Goal: Transaction & Acquisition: Purchase product/service

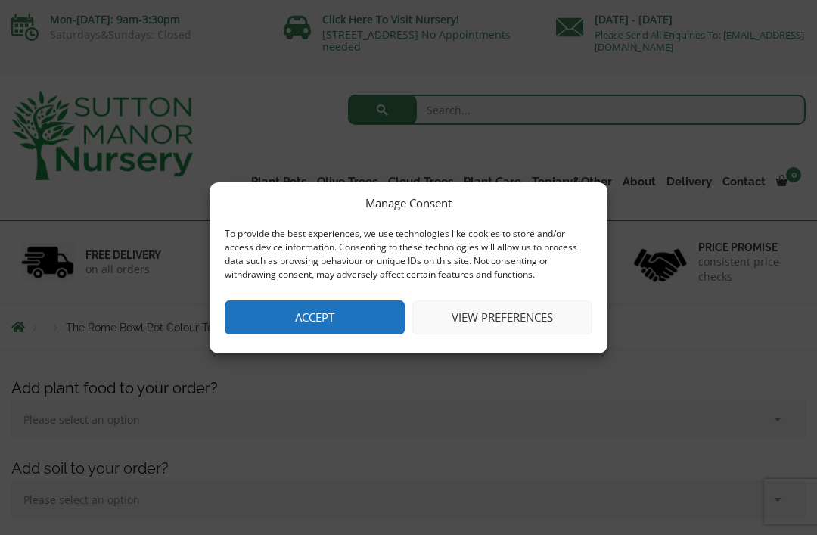
click at [519, 311] on button "View preferences" at bounding box center [503, 318] width 180 height 34
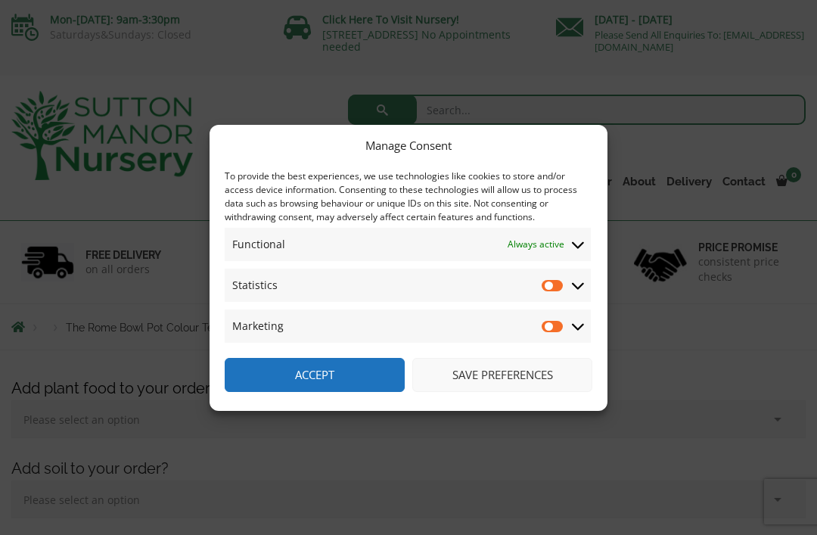
click at [556, 278] on input "Statistics" at bounding box center [553, 285] width 23 height 15
click at [561, 281] on input "Statistics" at bounding box center [553, 285] width 23 height 15
checkbox input "false"
click at [505, 375] on button "Save preferences" at bounding box center [503, 375] width 180 height 34
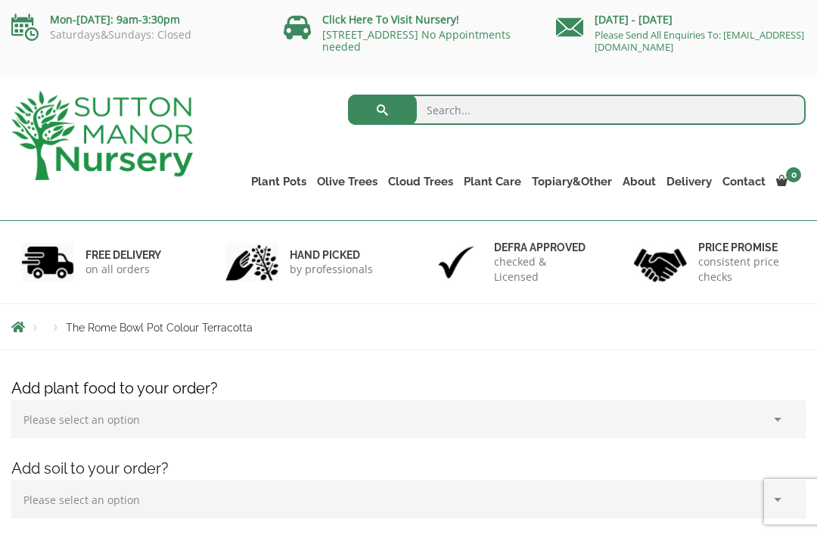
click at [0, 0] on link "Big Bell Pots" at bounding box center [0, 0] width 0 height 0
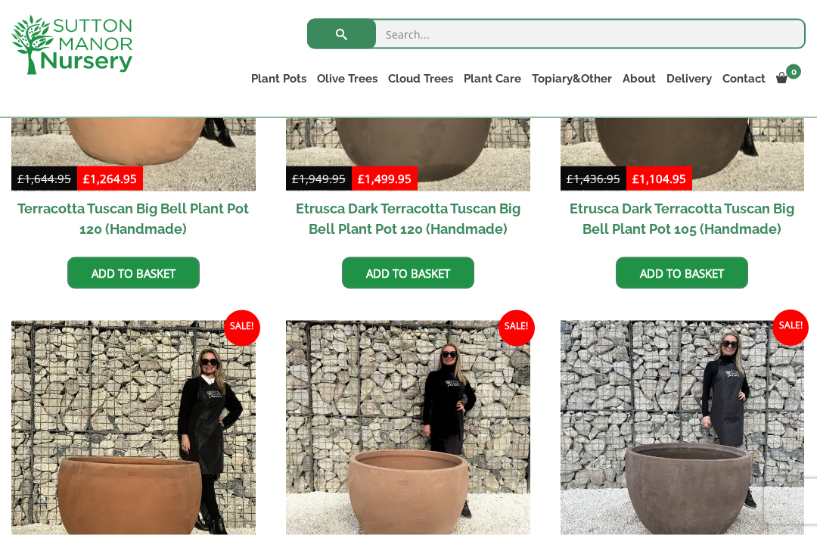
scroll to position [547, 0]
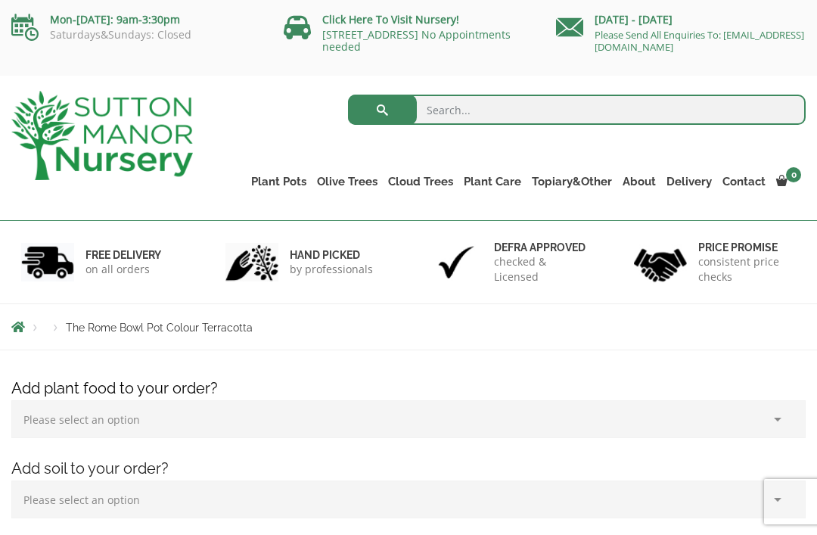
click at [0, 0] on link "Cylinders Traditionals" at bounding box center [0, 0] width 0 height 0
click at [282, 168] on ul "Plant Pots Resin Bonded Pots The Amalfi Pots The Milan Pots The Capri Pots The …" at bounding box center [526, 170] width 560 height 69
click at [0, 0] on link "Rolled Rim Classico" at bounding box center [0, 0] width 0 height 0
click at [0, 0] on link "The Atlantis Pots" at bounding box center [0, 0] width 0 height 0
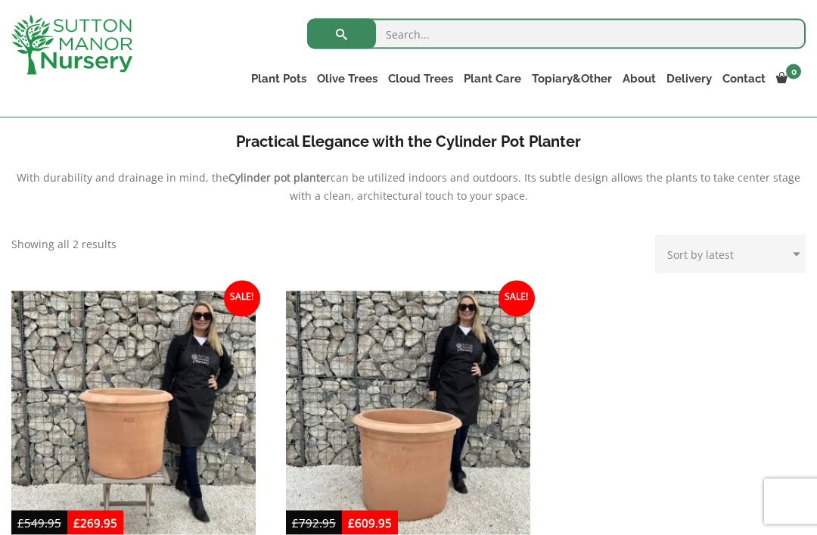
scroll to position [497, 0]
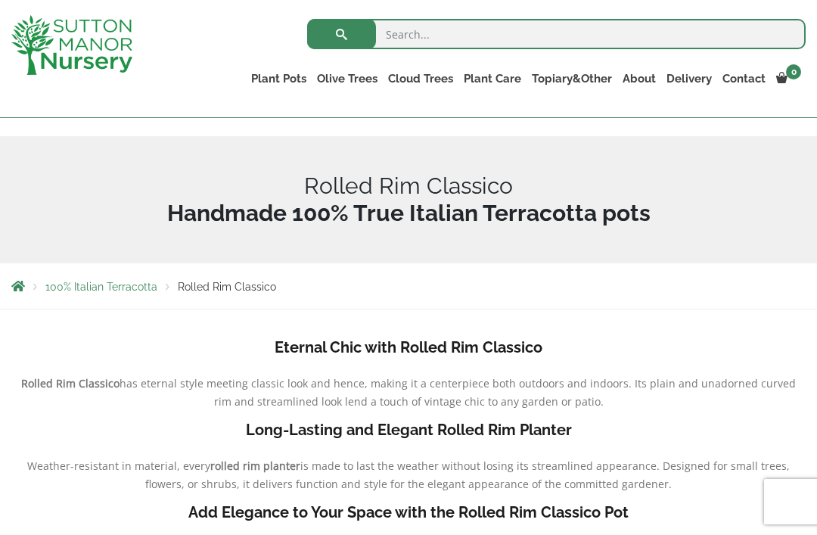
scroll to position [114, 0]
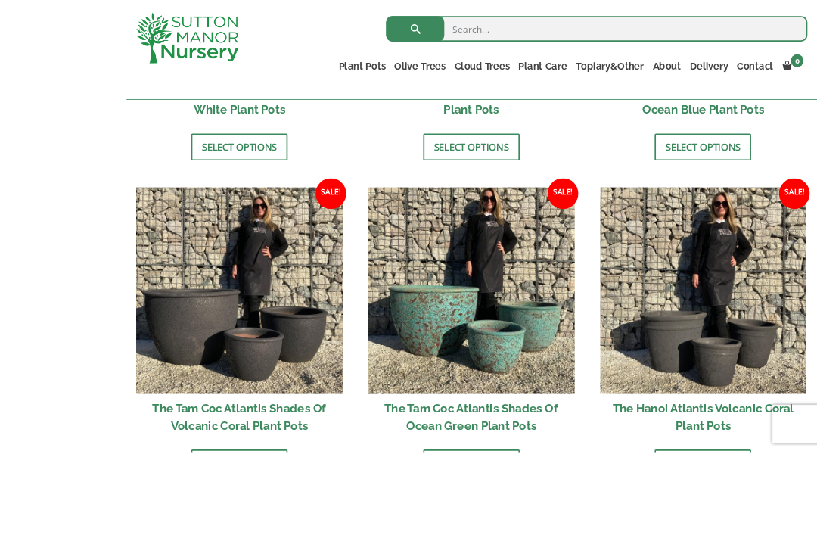
scroll to position [1232, 0]
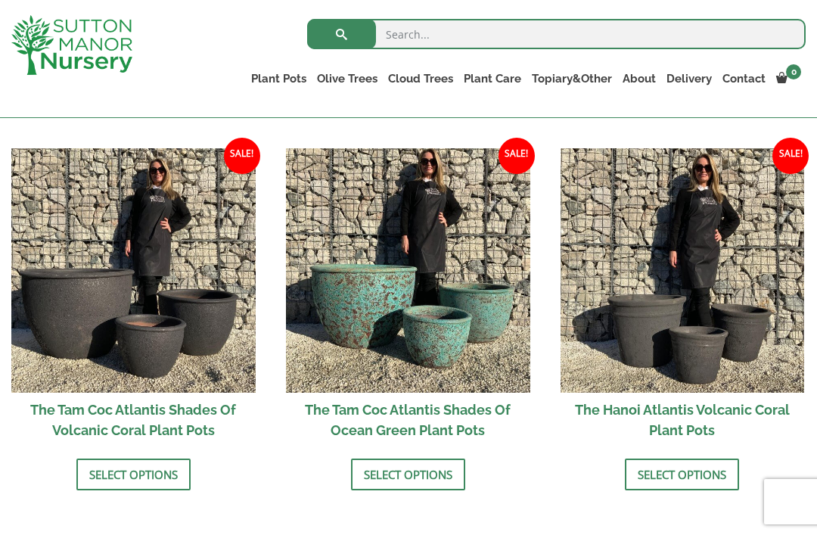
click at [466, 313] on img at bounding box center [408, 270] width 244 height 244
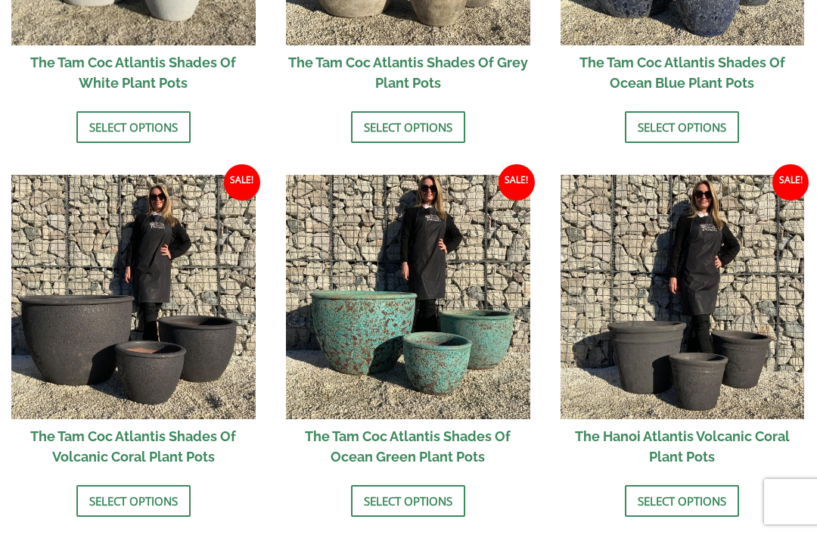
scroll to position [1281, 0]
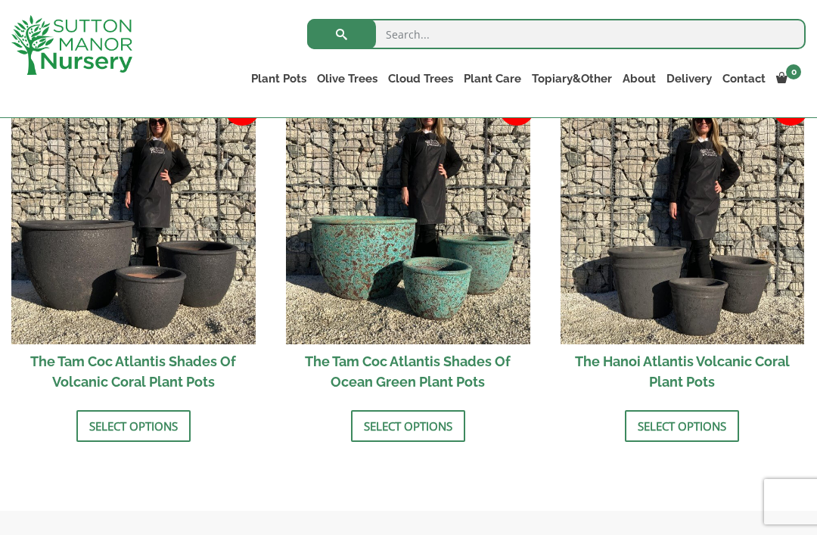
click at [195, 264] on img at bounding box center [133, 222] width 244 height 244
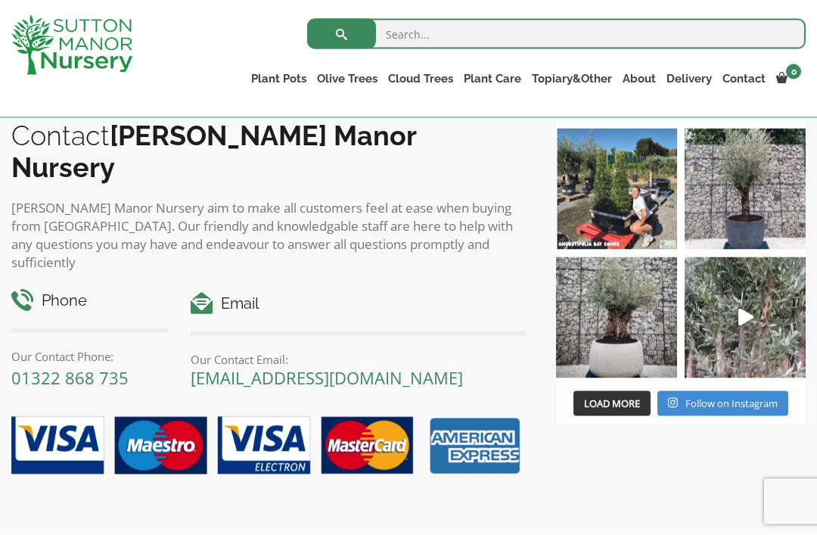
scroll to position [1742, 0]
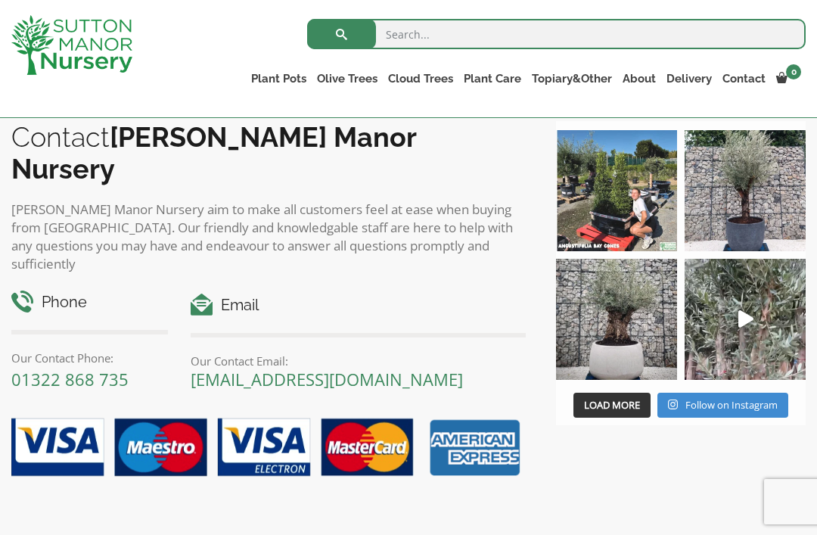
click at [631, 341] on img at bounding box center [616, 319] width 121 height 121
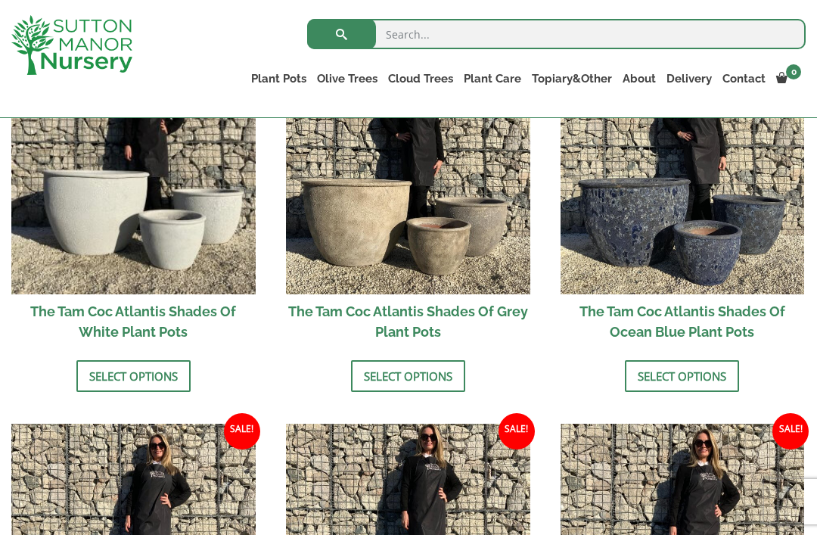
scroll to position [940, 0]
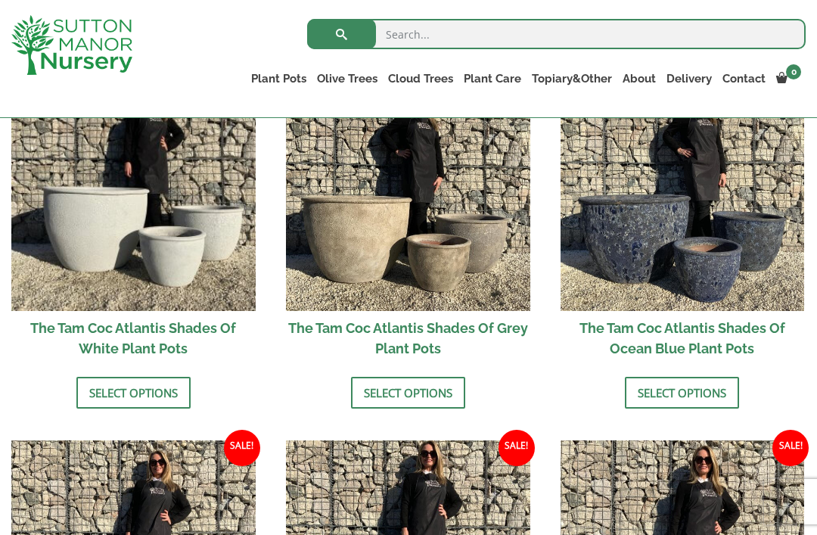
click at [0, 0] on link "The Brunello Pots" at bounding box center [0, 0] width 0 height 0
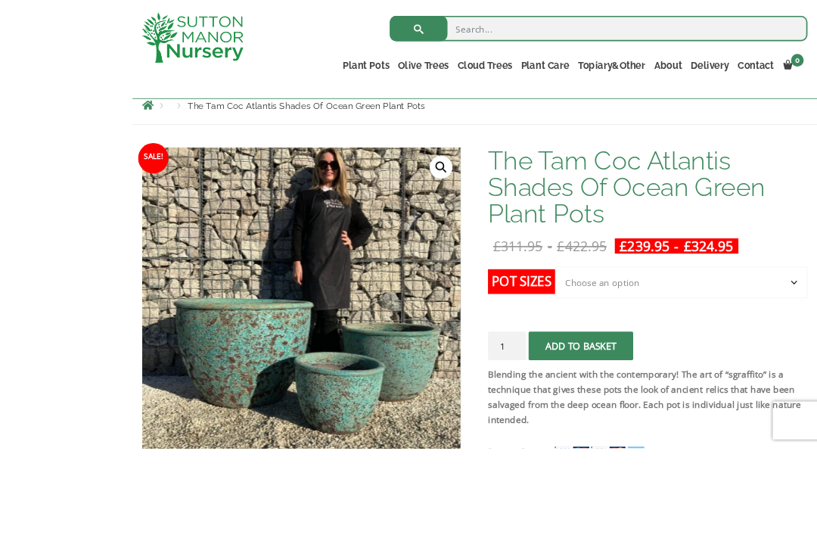
scroll to position [272, 0]
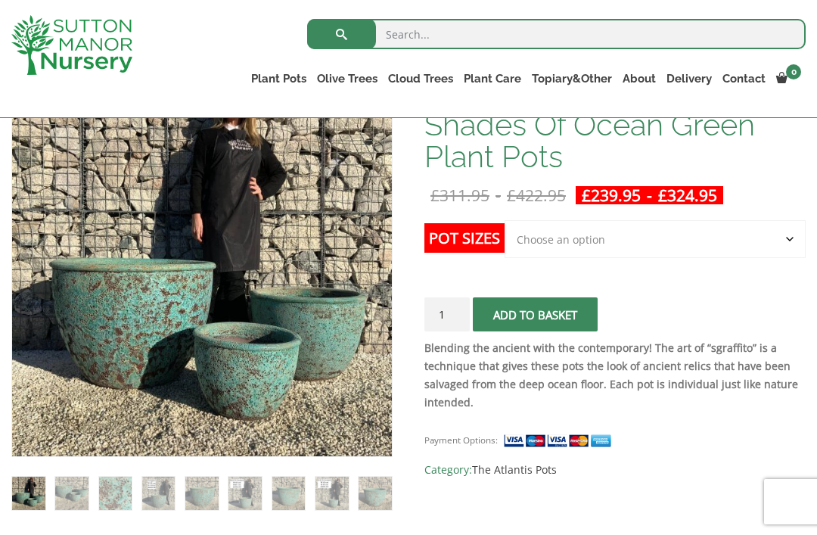
click at [614, 238] on select "Choose an option Click here to buy the 3rd to Largest Pot In The Picture Click …" at bounding box center [655, 239] width 301 height 38
select select "Click here to buy the 3rd to Largest Pot In The Picture"
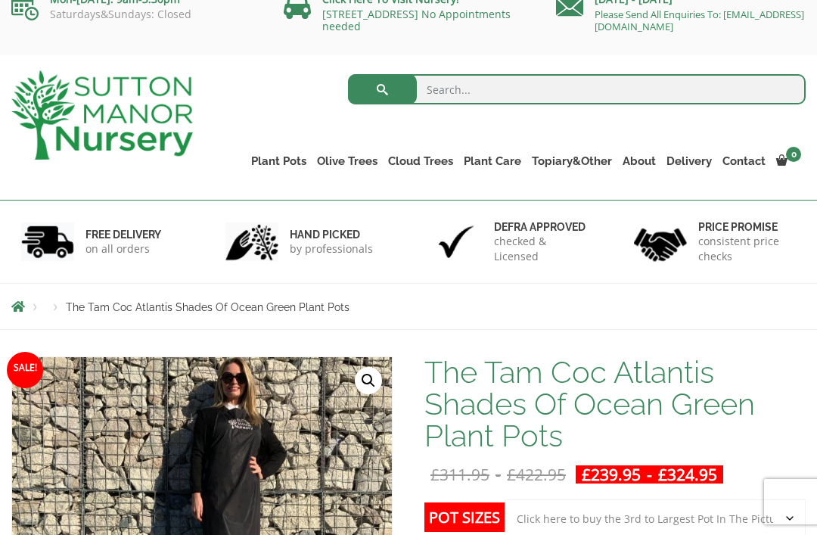
scroll to position [17, 0]
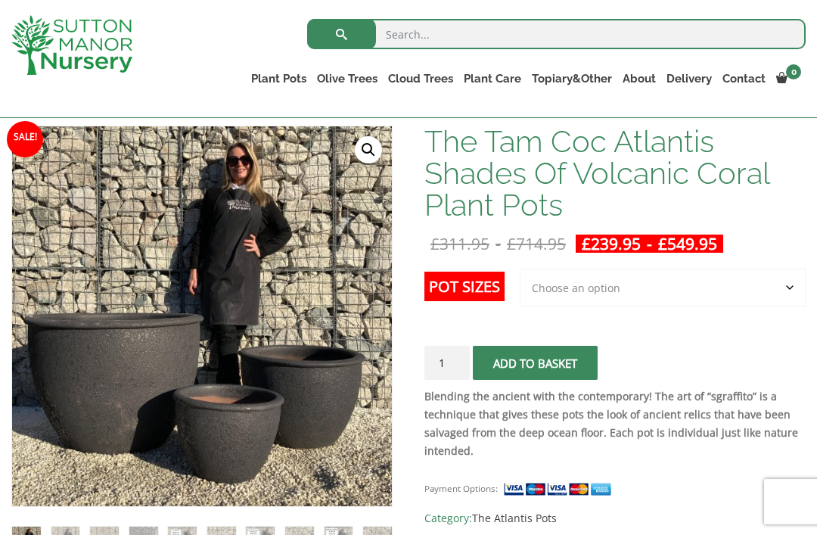
scroll to position [224, 0]
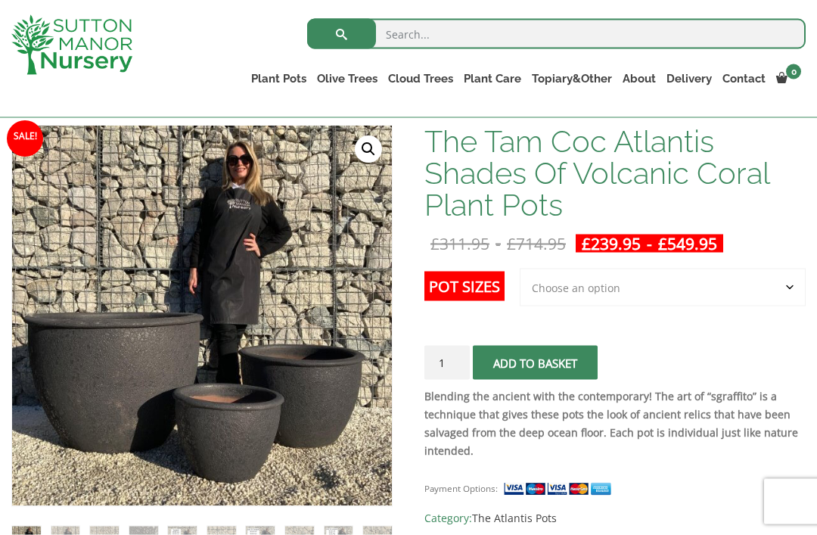
click at [788, 278] on select "Choose an option 3rd to Largest Pot In The Picture 2nd to Largest Pot In The Pi…" at bounding box center [663, 288] width 286 height 38
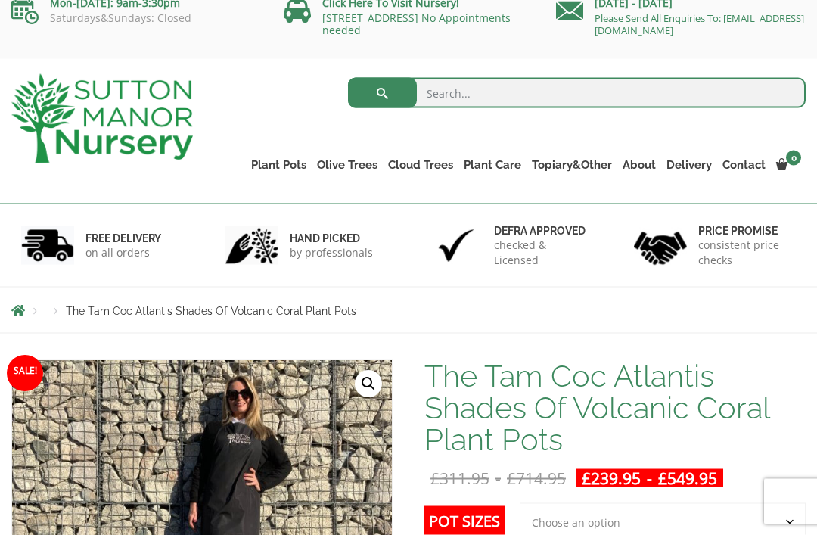
scroll to position [10, 0]
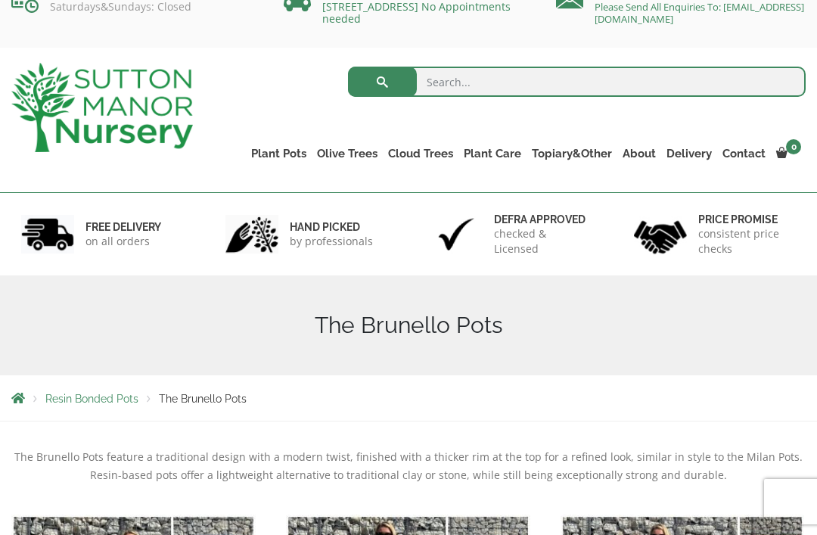
scroll to position [20, 0]
